Goal: Task Accomplishment & Management: Manage account settings

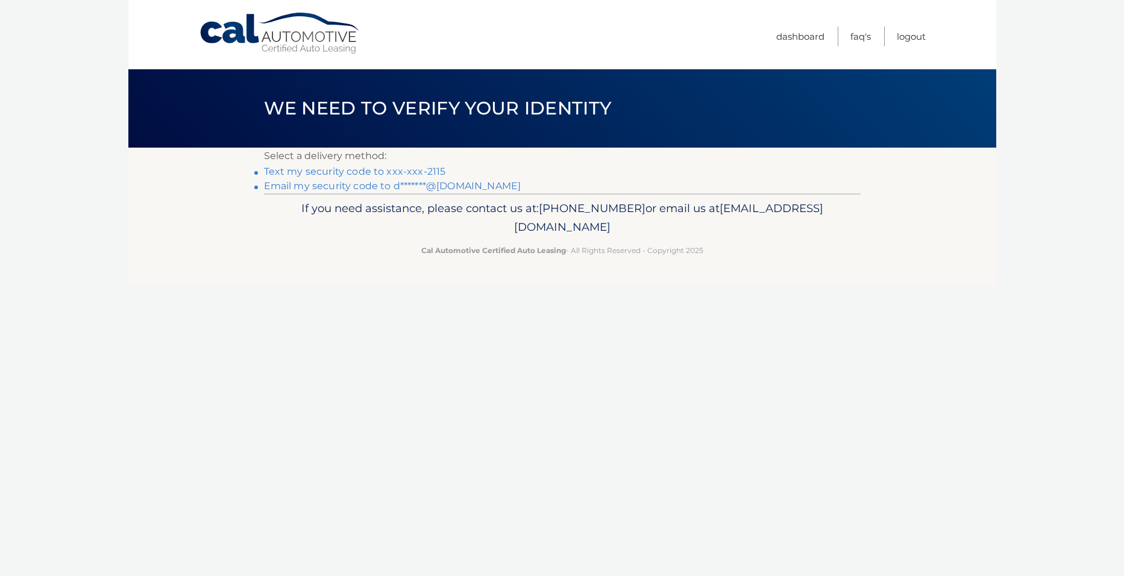
click at [399, 170] on link "Text my security code to xxx-xxx-2115" at bounding box center [355, 171] width 182 height 11
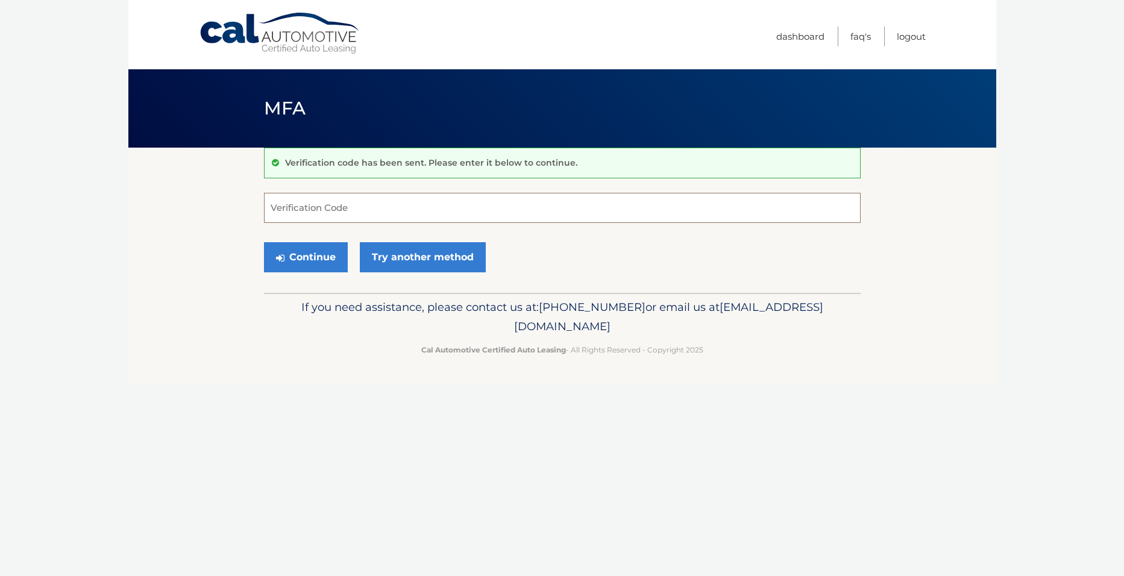
click at [297, 203] on input "Verification Code" at bounding box center [562, 208] width 597 height 30
type input "361239"
click at [312, 255] on button "Continue" at bounding box center [306, 257] width 84 height 30
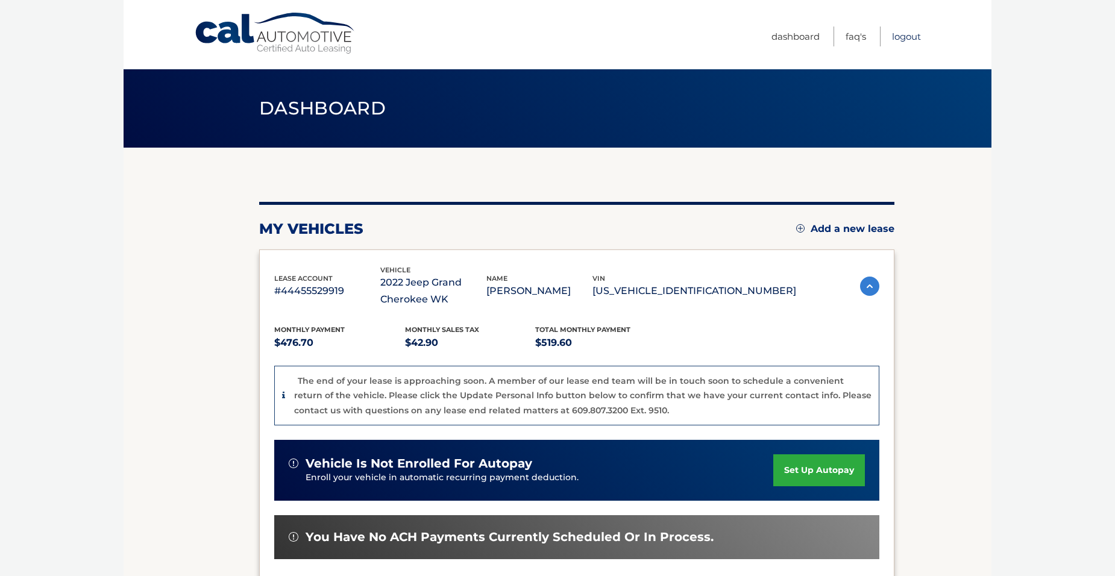
click at [911, 33] on link "Logout" at bounding box center [906, 37] width 29 height 20
